Goal: Navigation & Orientation: Understand site structure

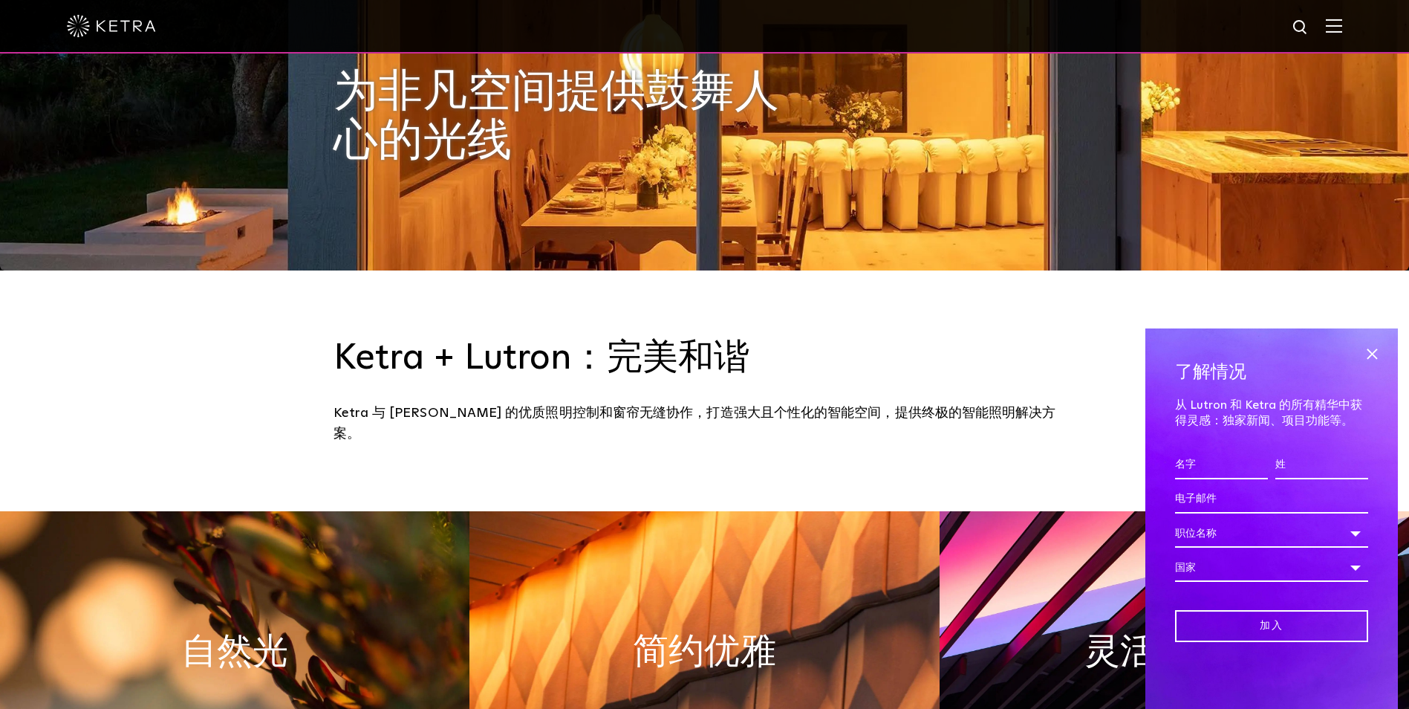
scroll to position [669, 0]
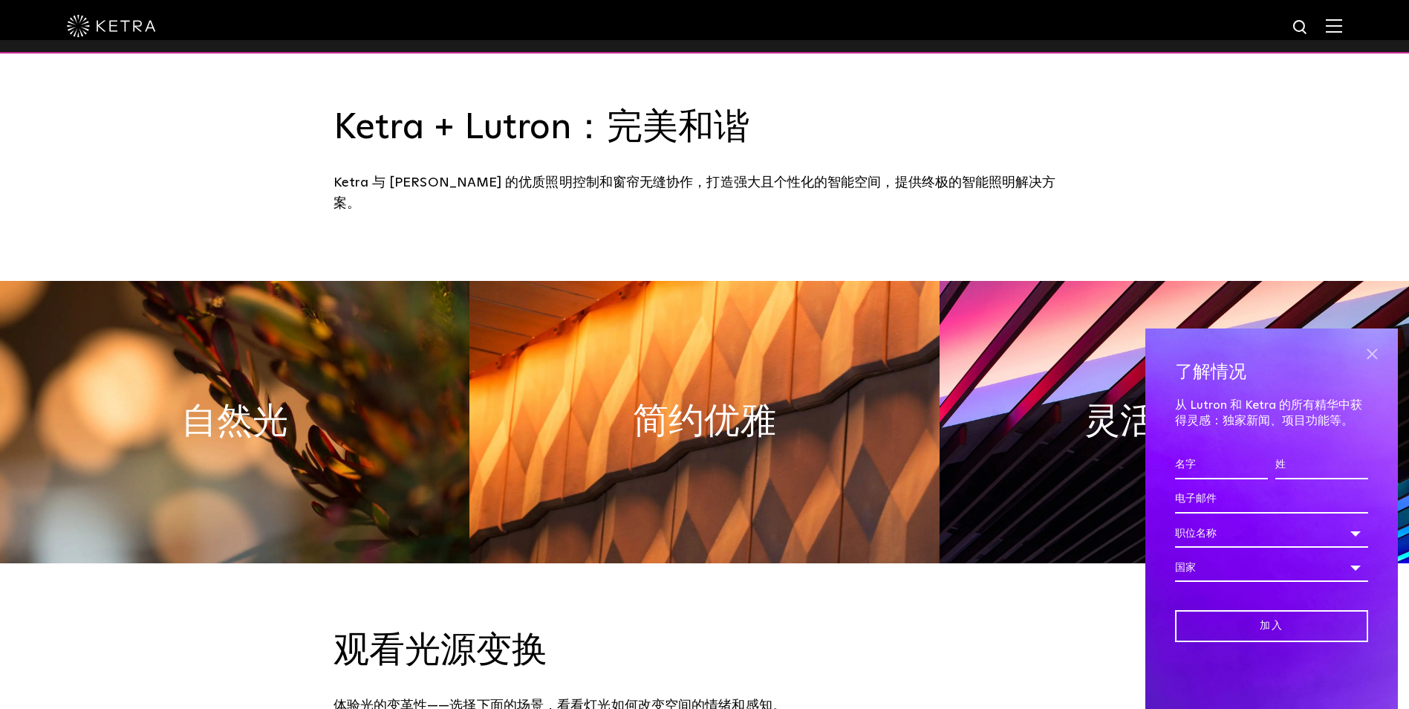
click at [1368, 357] on span at bounding box center [1372, 354] width 22 height 22
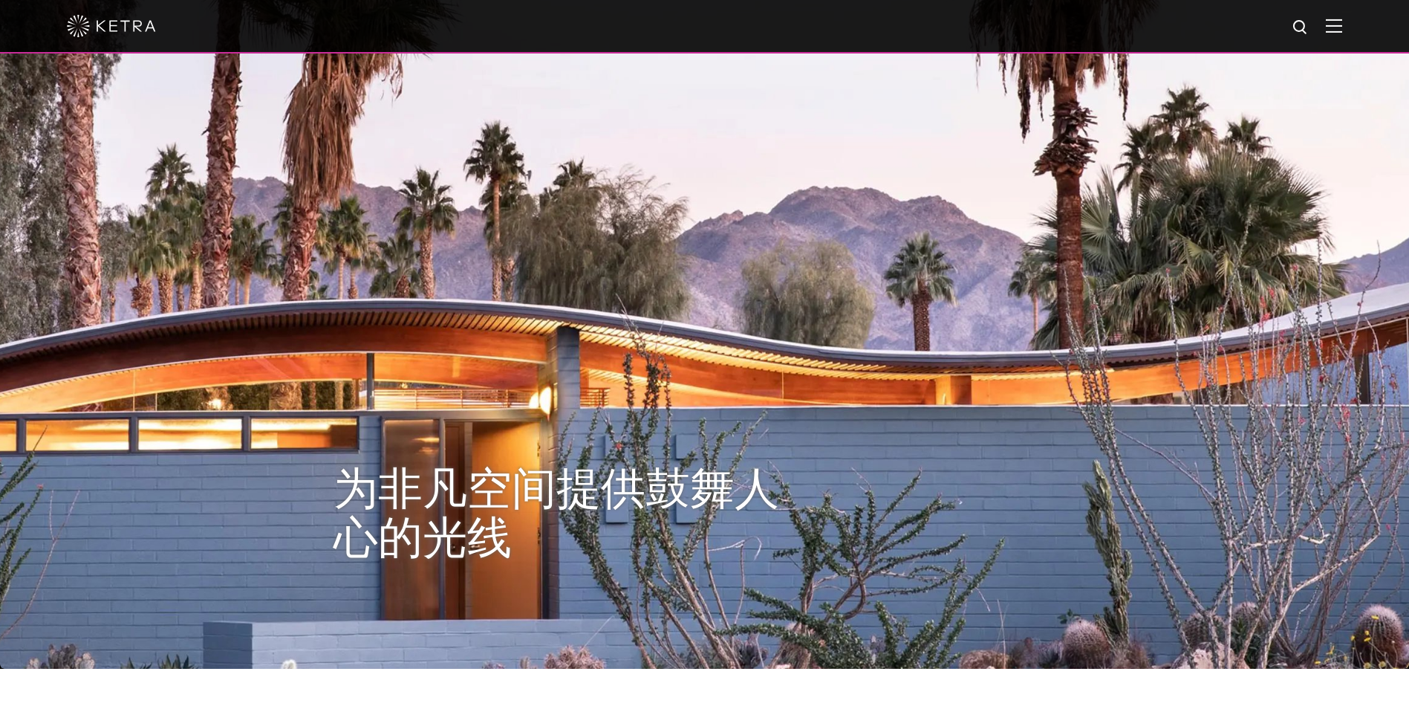
scroll to position [0, 0]
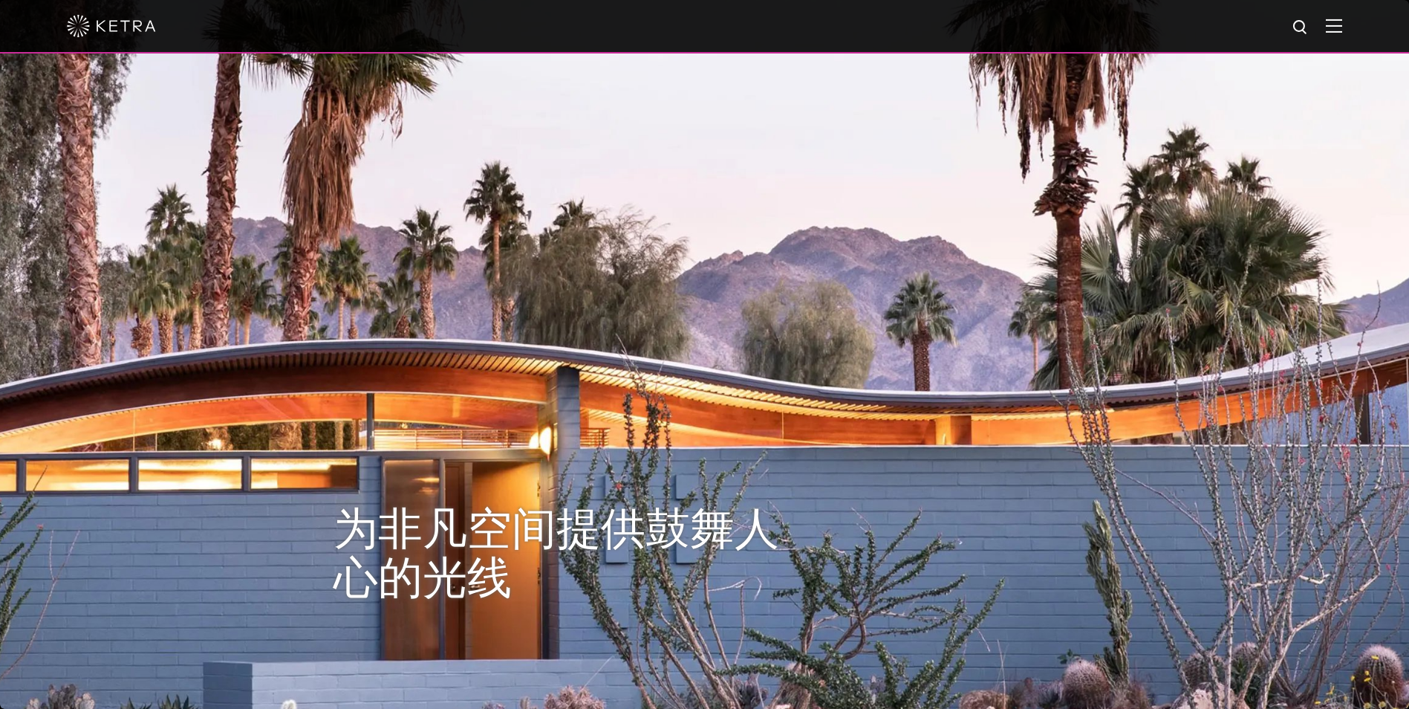
click at [1341, 26] on img at bounding box center [1334, 26] width 16 height 14
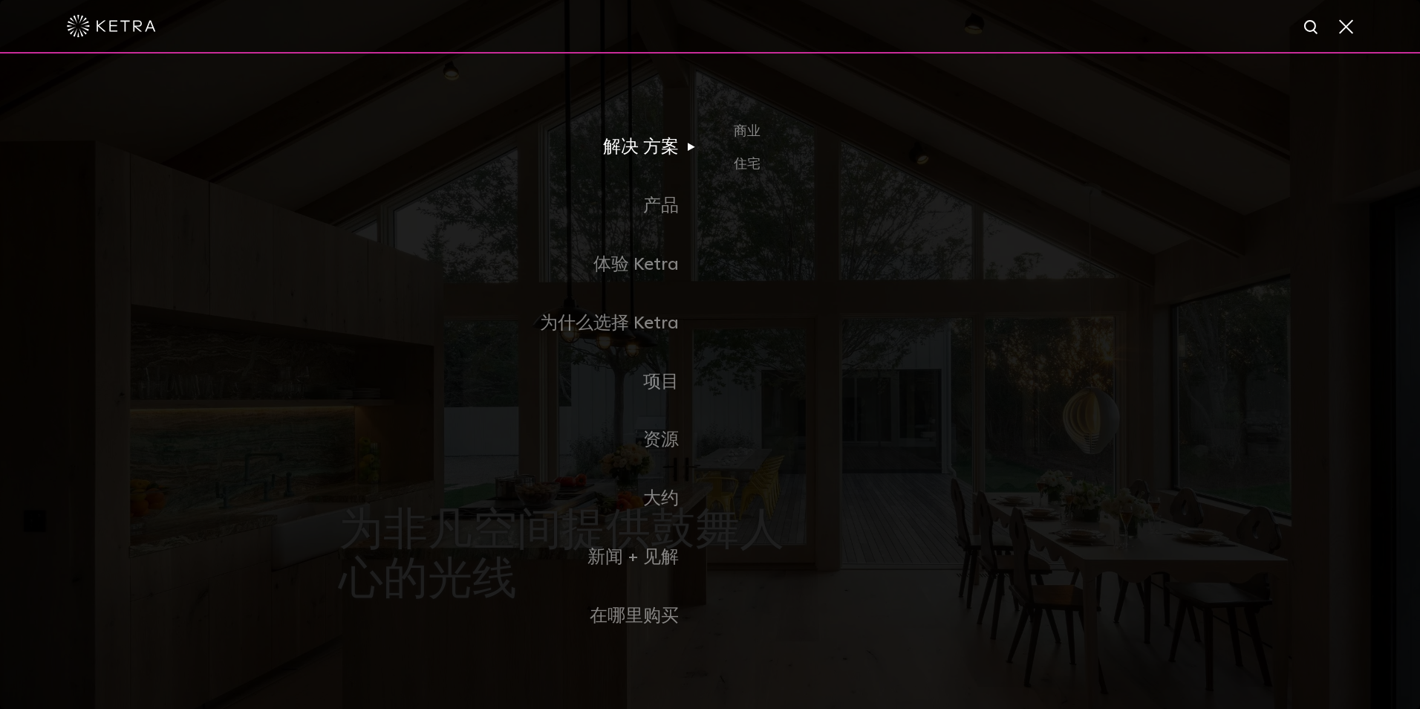
click at [631, 155] on link "解决 方案" at bounding box center [524, 147] width 371 height 59
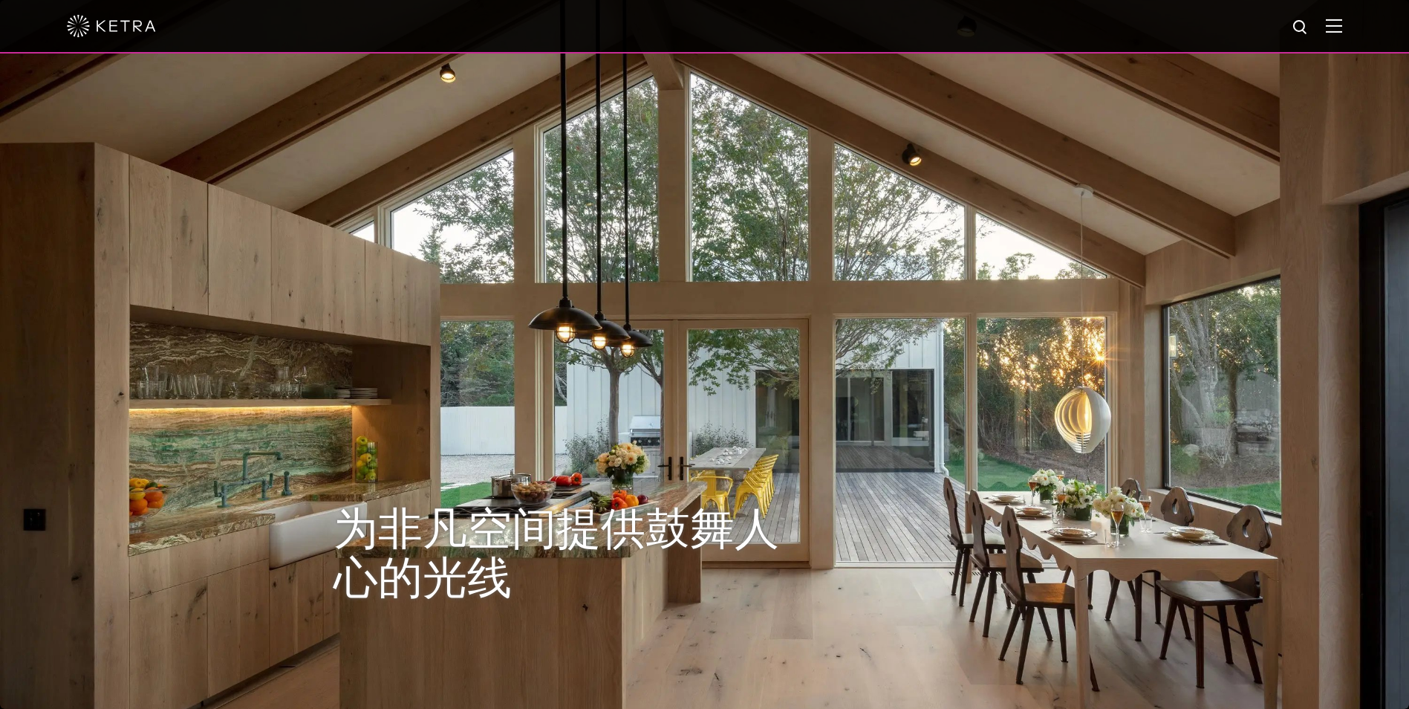
click at [1325, 31] on div at bounding box center [704, 26] width 1275 height 52
click at [1336, 25] on div at bounding box center [704, 26] width 1275 height 52
click at [1342, 27] on img at bounding box center [1334, 26] width 16 height 14
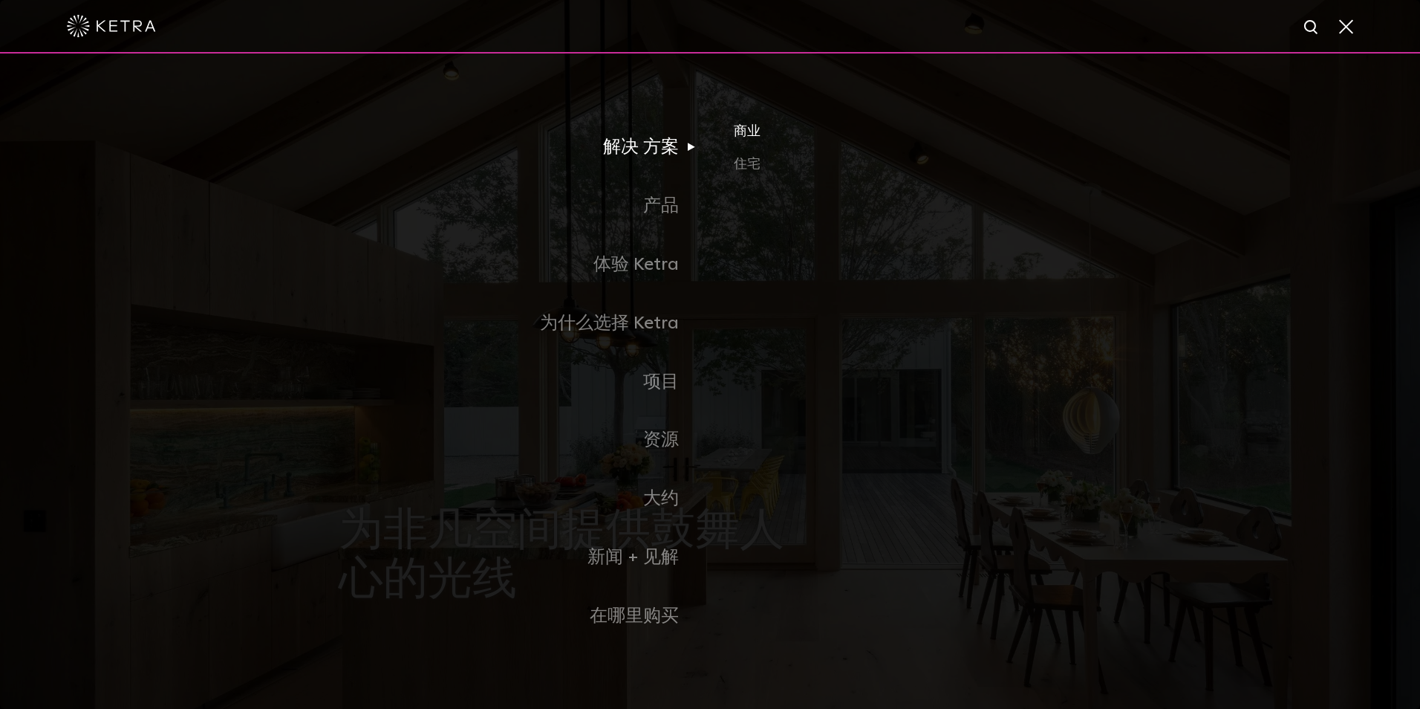
click at [758, 140] on link "商业" at bounding box center [908, 137] width 348 height 33
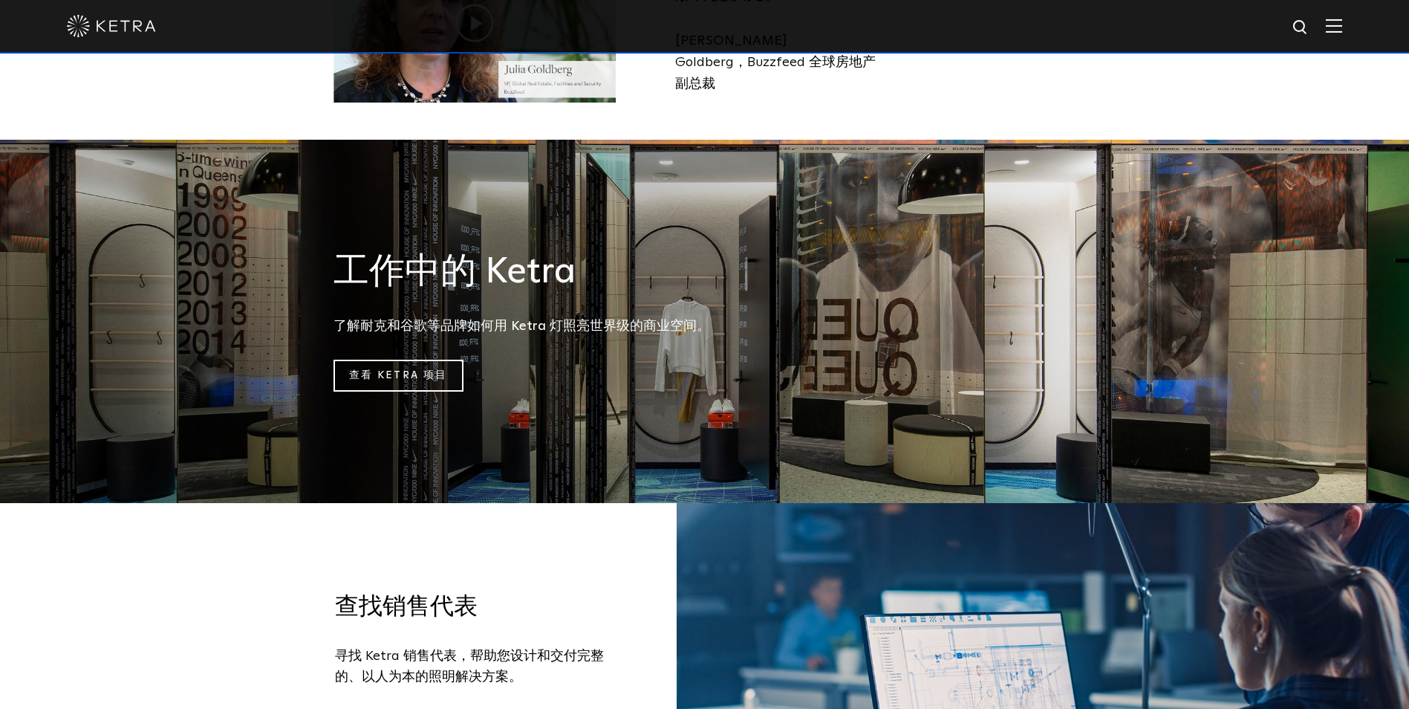
scroll to position [1559, 0]
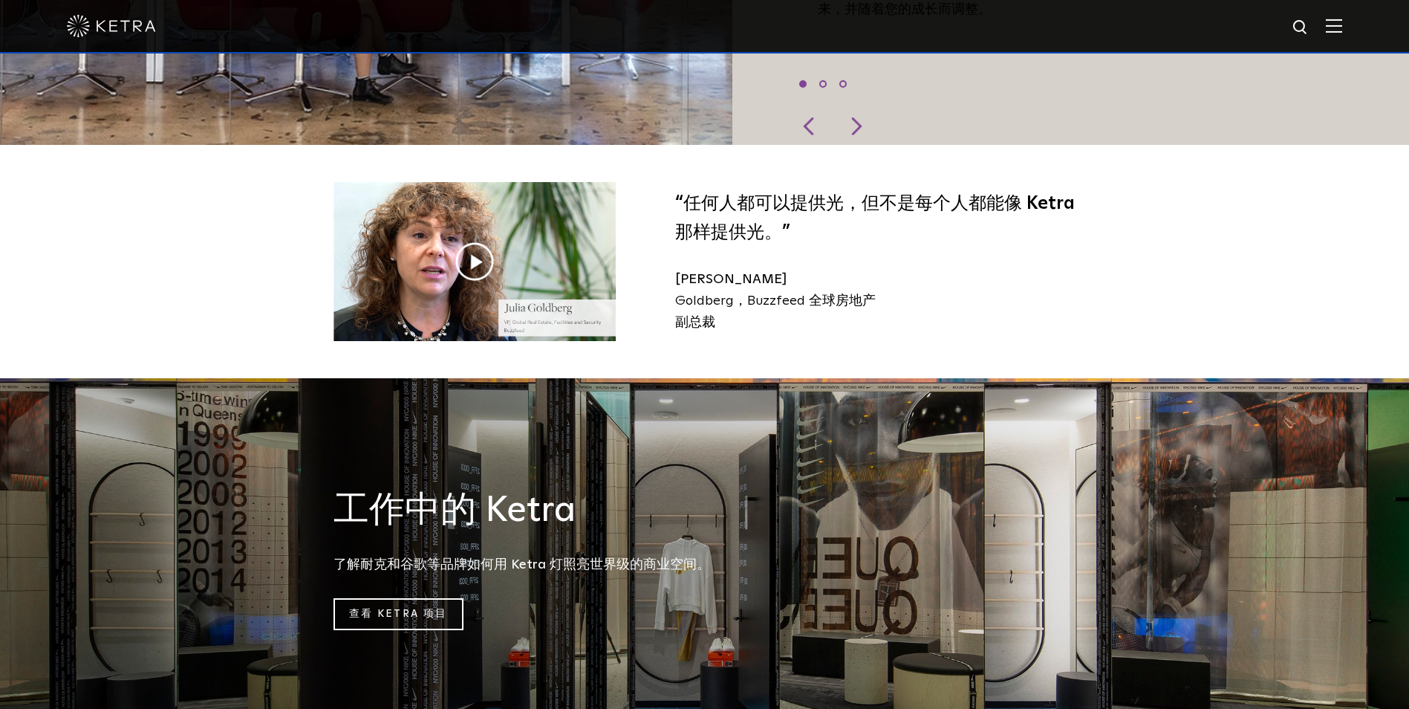
click at [1342, 19] on img at bounding box center [1334, 26] width 16 height 14
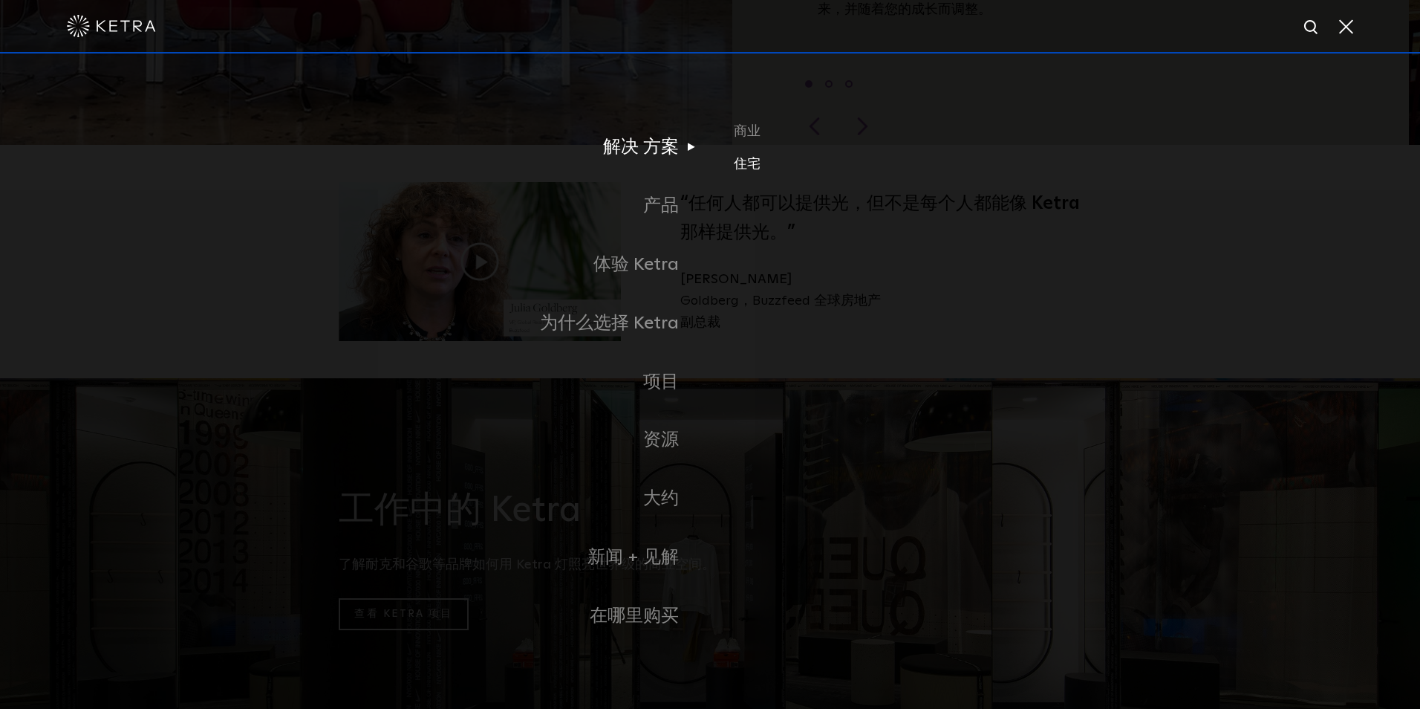
click at [751, 166] on link "住宅" at bounding box center [908, 164] width 348 height 22
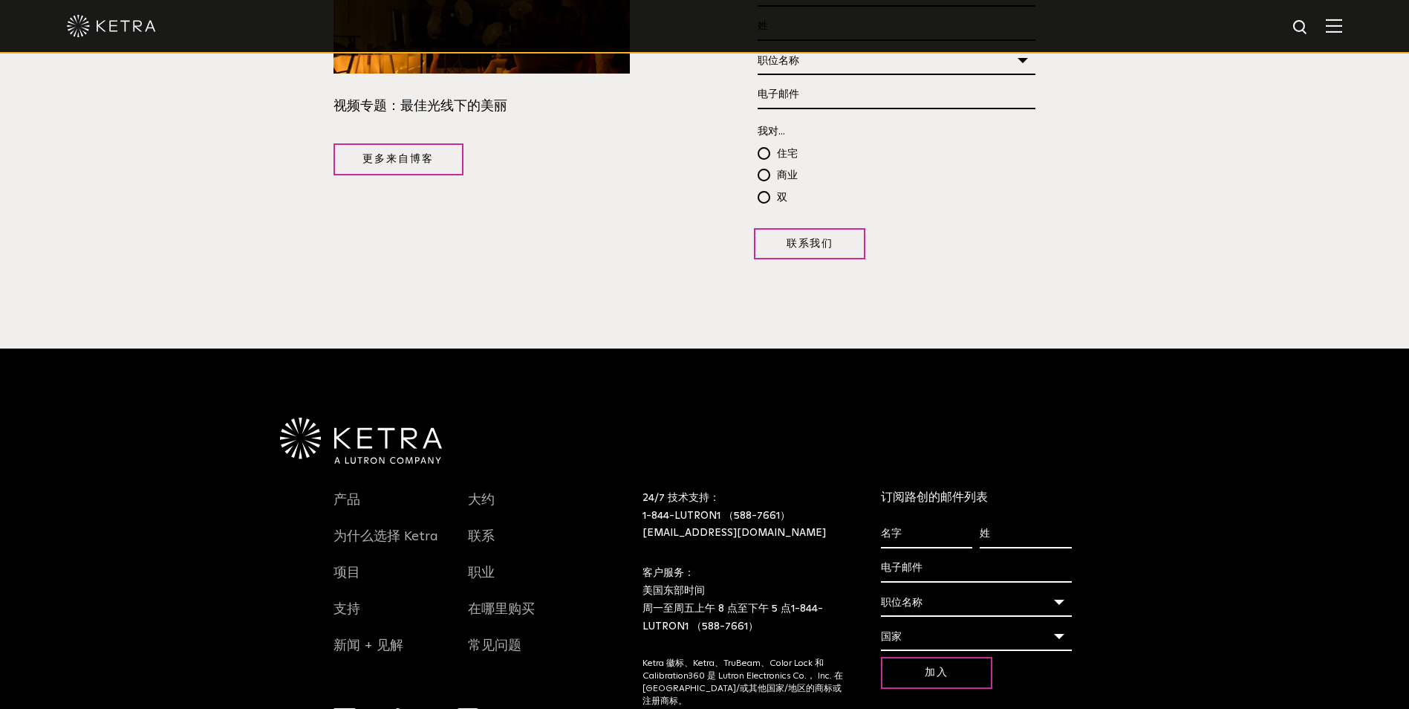
scroll to position [2747, 0]
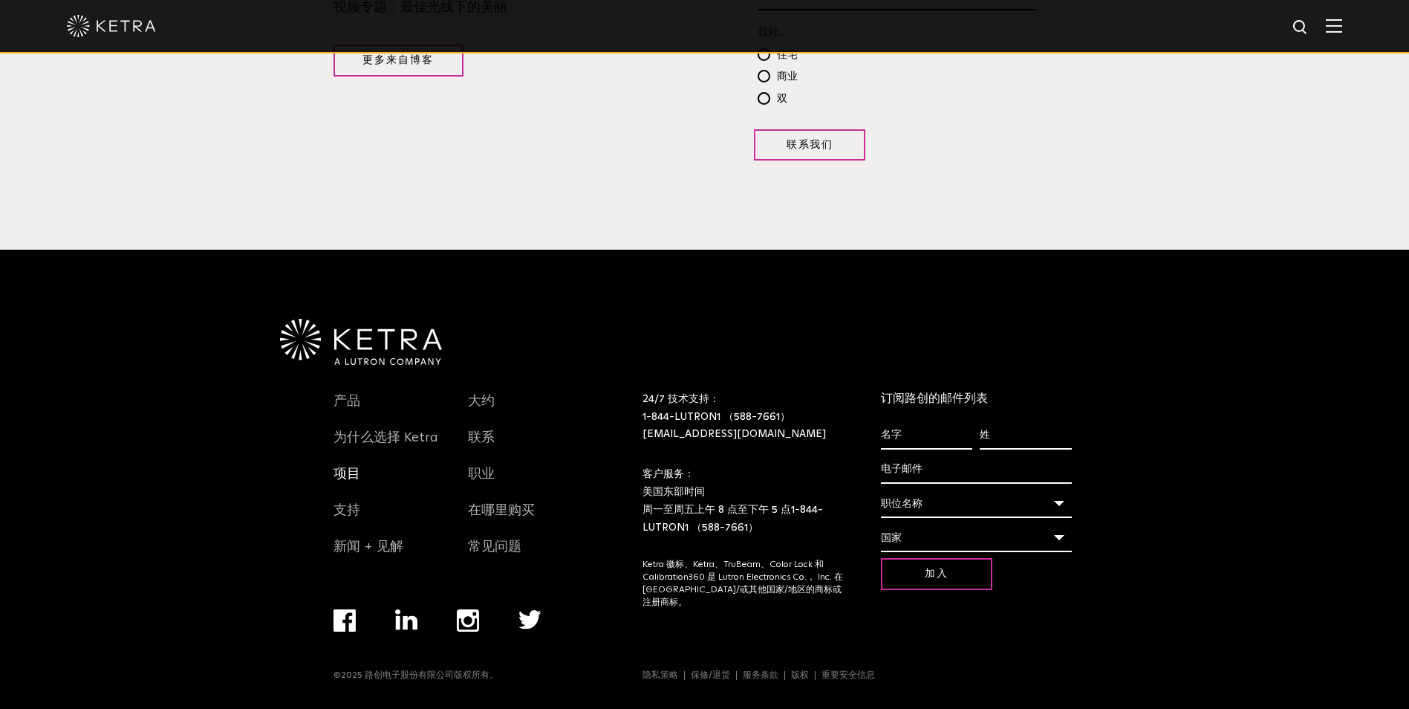
click at [345, 482] on link "项目" at bounding box center [347, 482] width 27 height 36
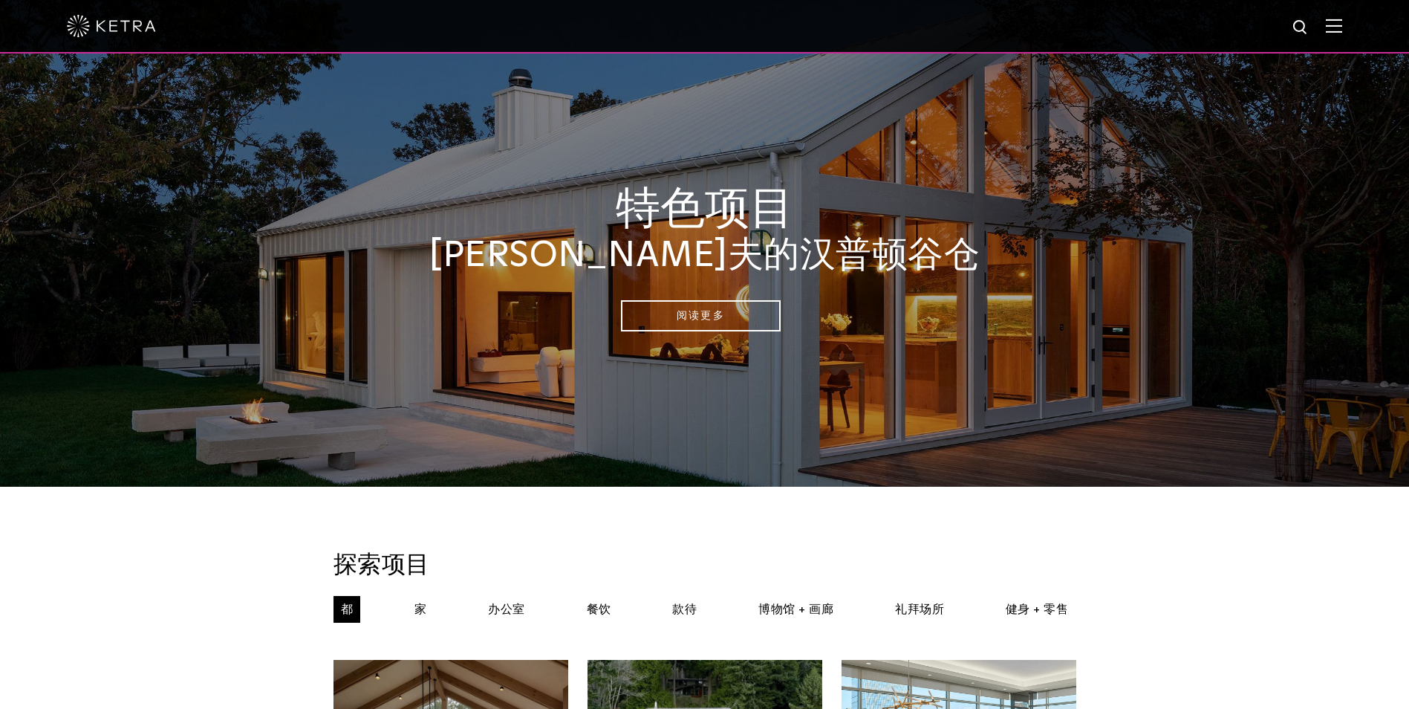
click at [1342, 36] on div at bounding box center [704, 26] width 1275 height 52
click at [1342, 29] on img at bounding box center [1334, 26] width 16 height 14
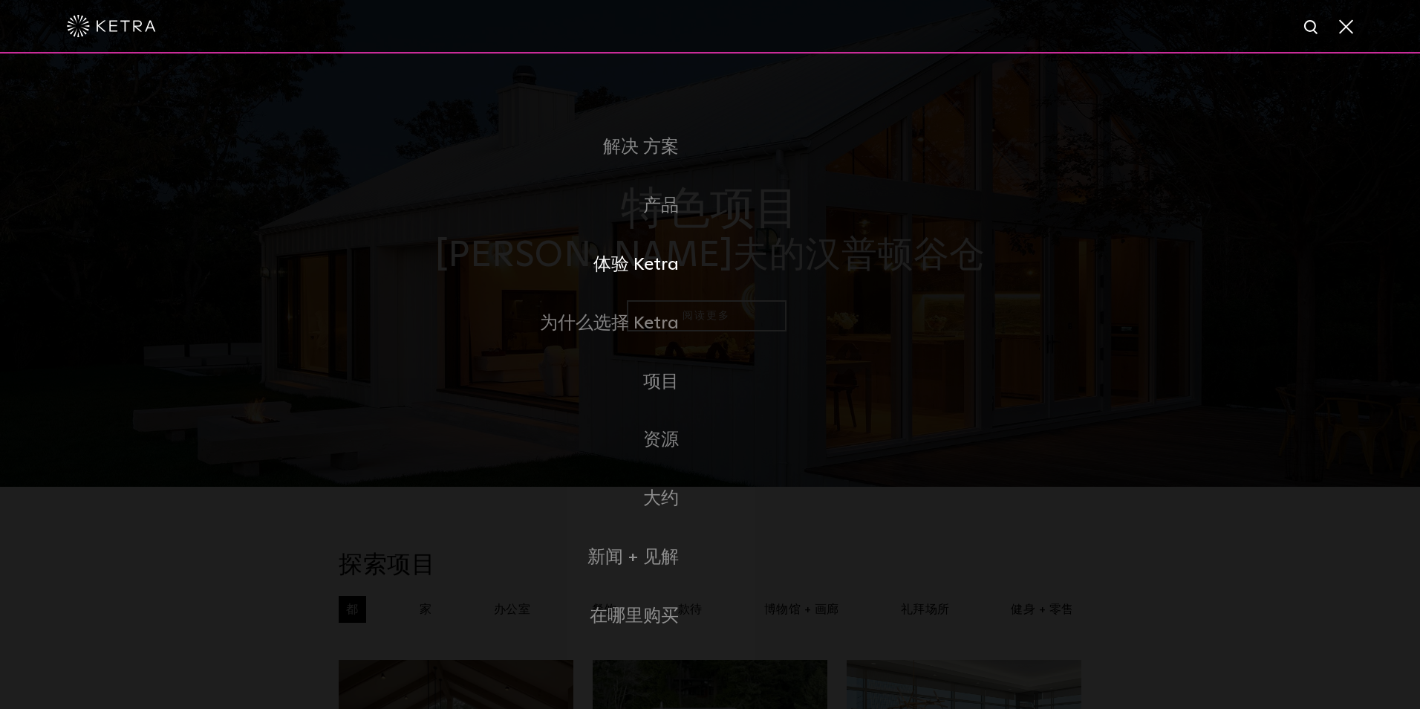
click at [642, 268] on link "体验 Ketra" at bounding box center [524, 264] width 371 height 59
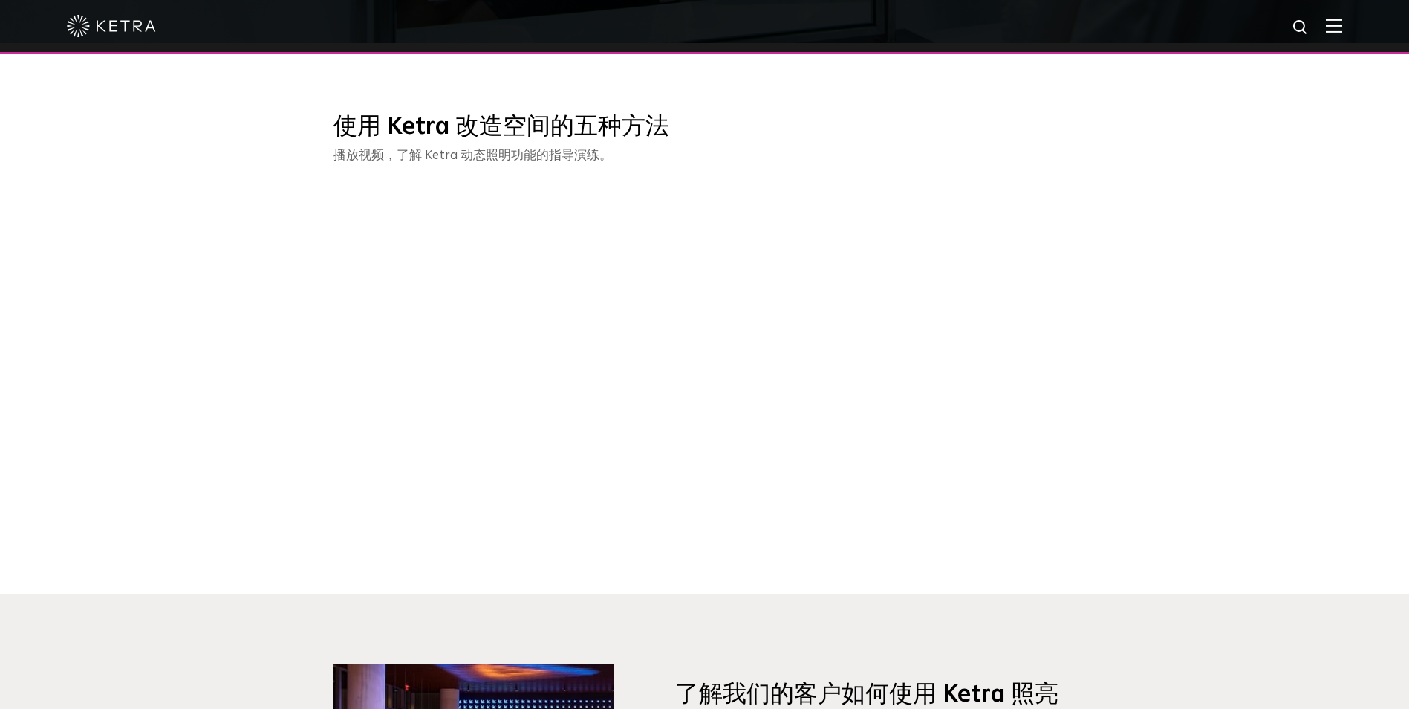
scroll to position [1114, 0]
